Goal: Information Seeking & Learning: Learn about a topic

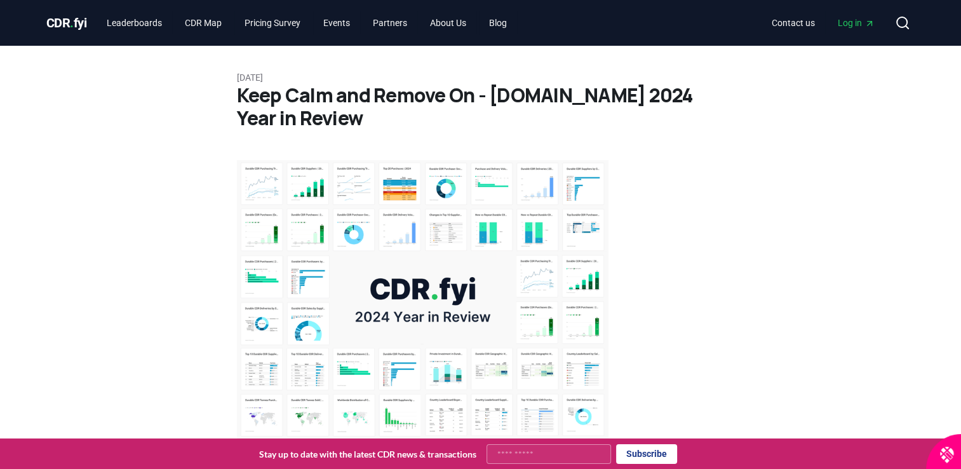
click at [445, 186] on img at bounding box center [422, 299] width 371 height 279
click at [273, 22] on link "Pricing Survey" at bounding box center [272, 22] width 76 height 23
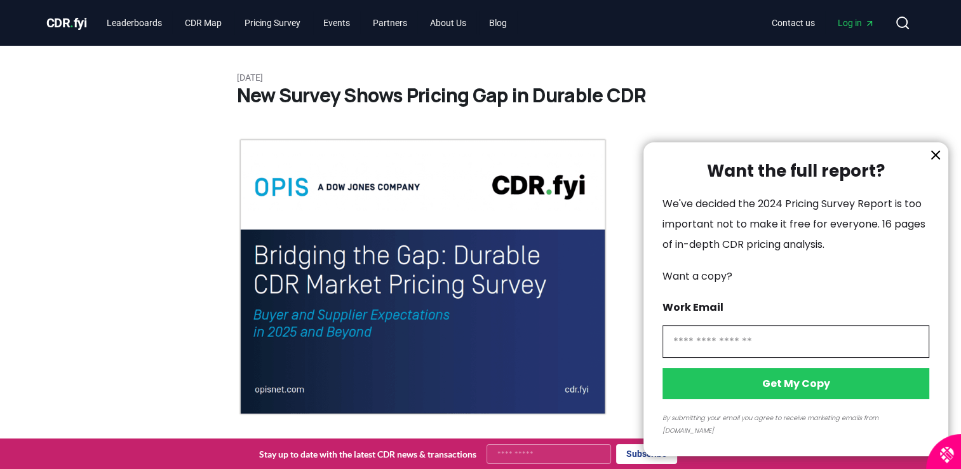
click at [693, 357] on input "information" at bounding box center [795, 341] width 267 height 32
